Goal: Go to known website: Access a specific website the user already knows

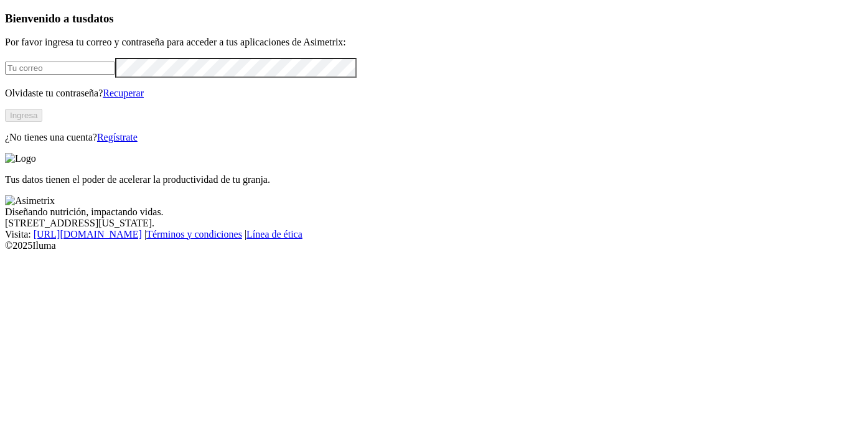
click at [68, 75] on input "email" at bounding box center [60, 68] width 110 height 13
type input "[EMAIL_ADDRESS][DOMAIN_NAME]"
click input "submit" at bounding box center [0, 0] width 0 height 0
